Goal: Task Accomplishment & Management: Complete application form

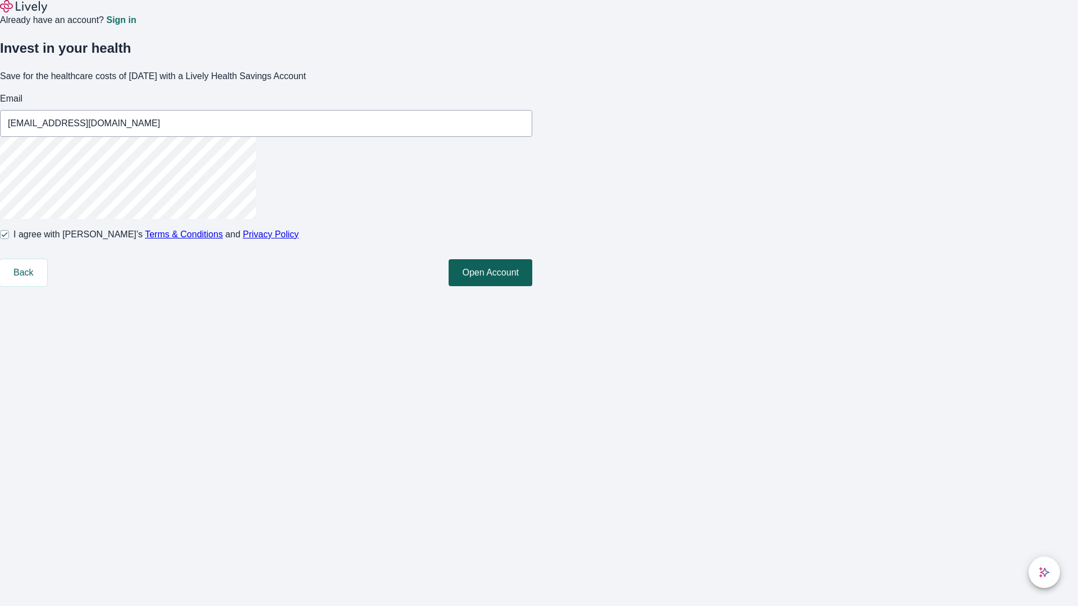
click at [532, 286] on button "Open Account" at bounding box center [491, 272] width 84 height 27
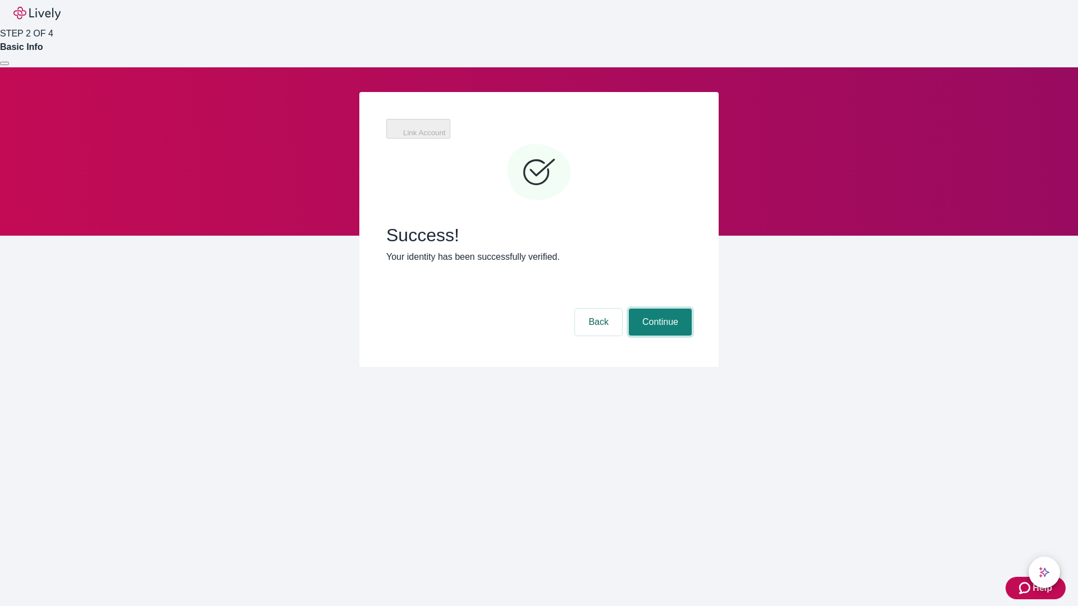
click at [658, 309] on button "Continue" at bounding box center [660, 322] width 63 height 27
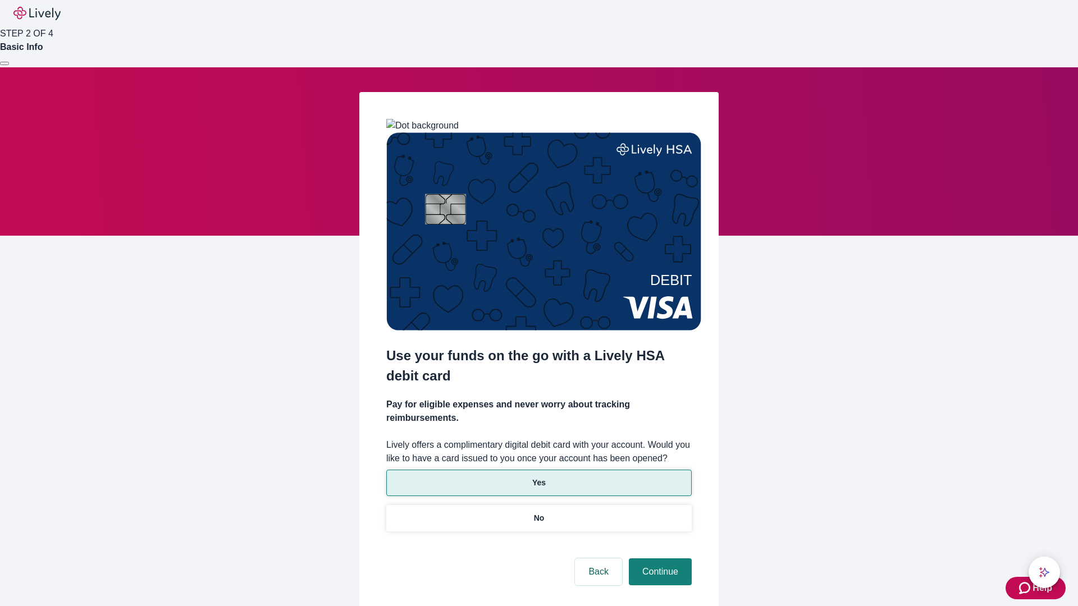
click at [538, 477] on p "Yes" at bounding box center [538, 483] width 13 height 12
click at [658, 559] on button "Continue" at bounding box center [660, 572] width 63 height 27
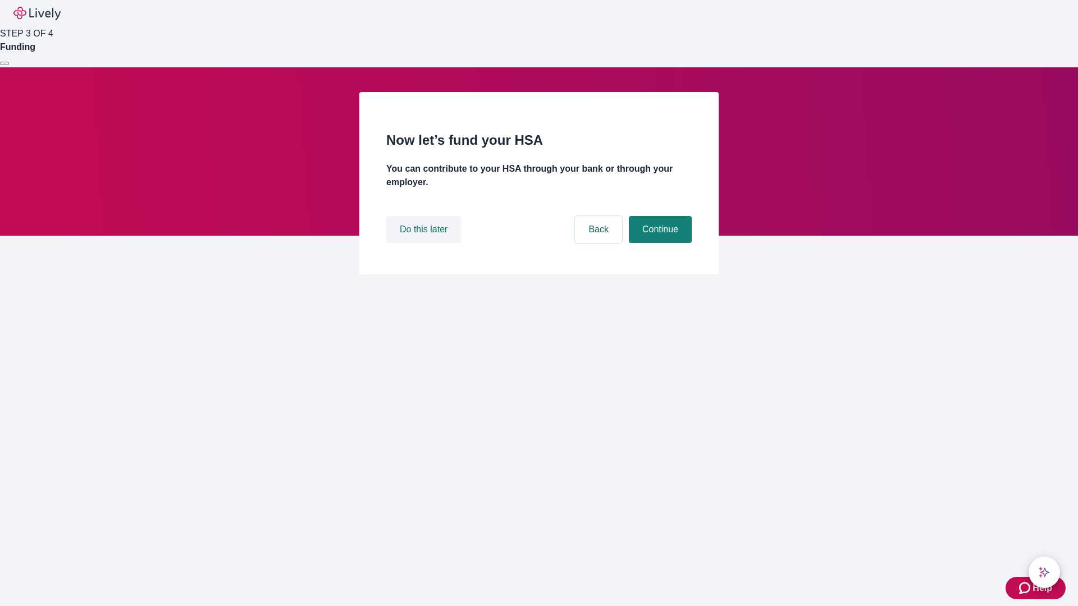
click at [425, 243] on button "Do this later" at bounding box center [423, 229] width 75 height 27
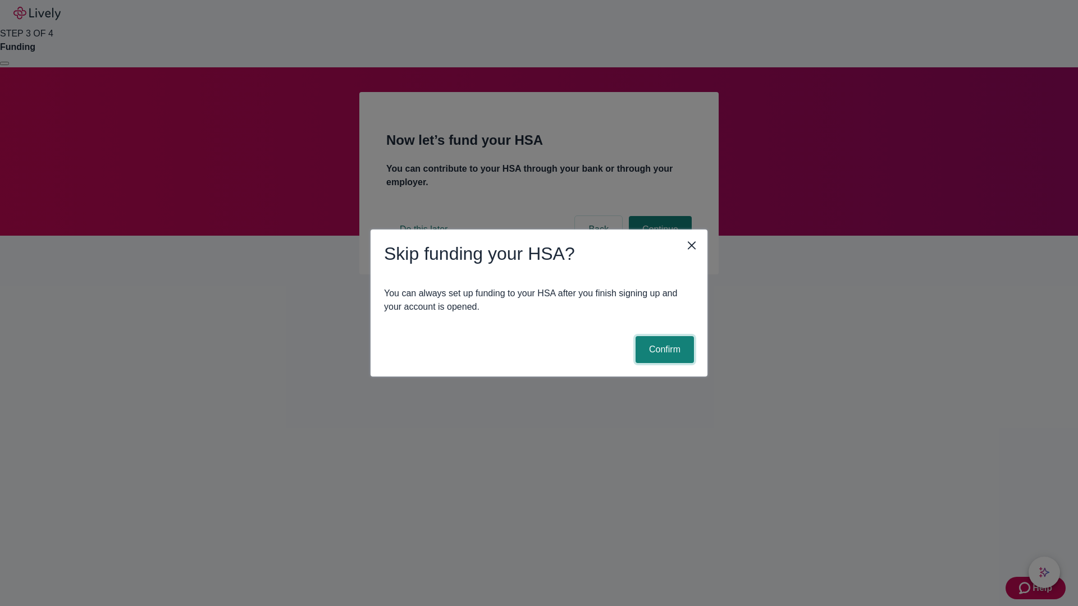
click at [663, 350] on button "Confirm" at bounding box center [664, 349] width 58 height 27
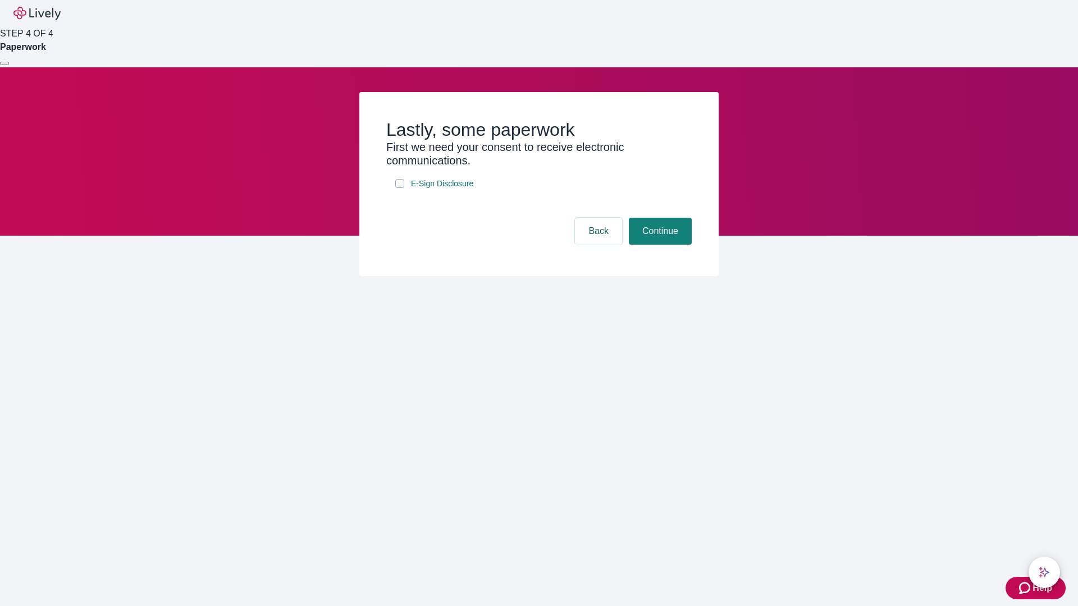
click at [400, 188] on input "E-Sign Disclosure" at bounding box center [399, 183] width 9 height 9
checkbox input "true"
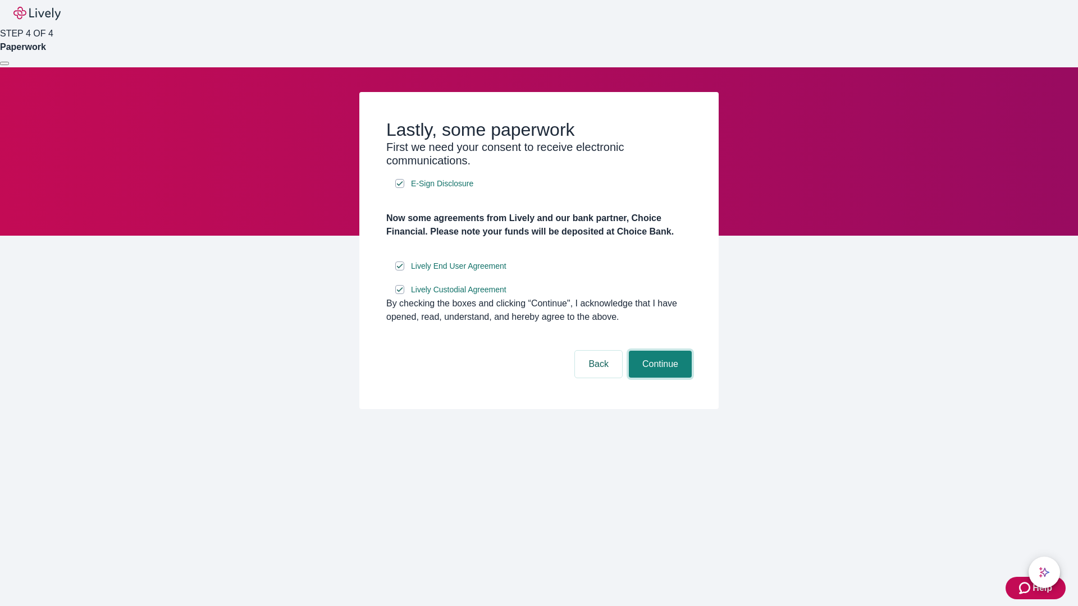
click at [658, 378] on button "Continue" at bounding box center [660, 364] width 63 height 27
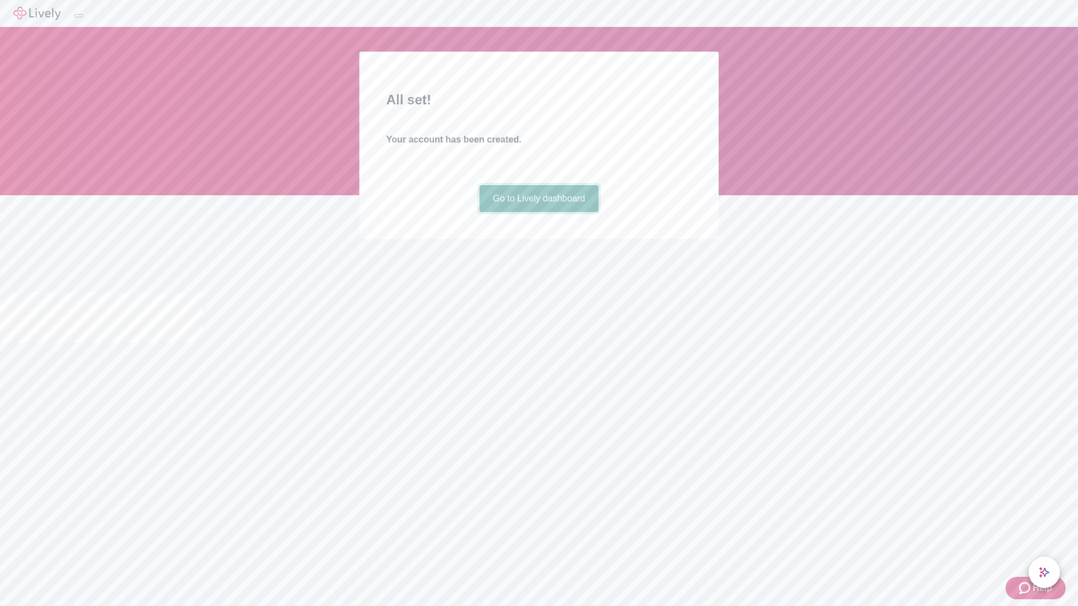
click at [538, 212] on link "Go to Lively dashboard" at bounding box center [539, 198] width 120 height 27
